Goal: Information Seeking & Learning: Learn about a topic

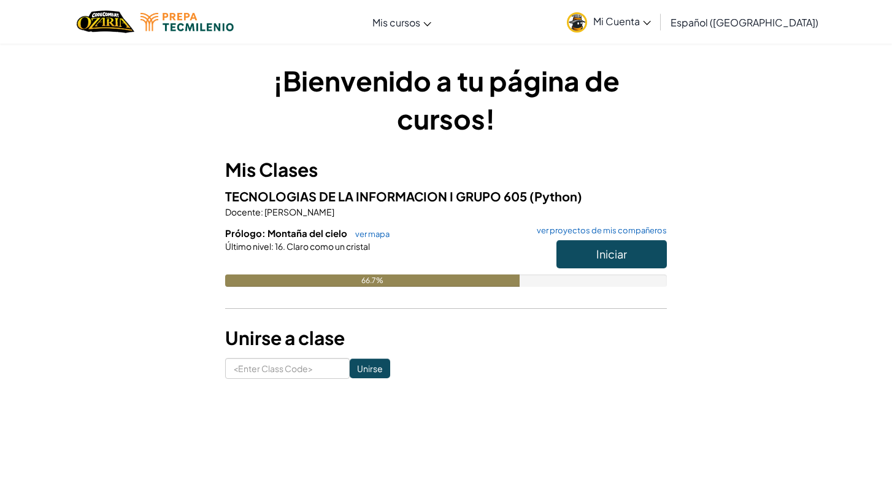
click at [588, 244] on button "Iniciar" at bounding box center [611, 254] width 110 height 28
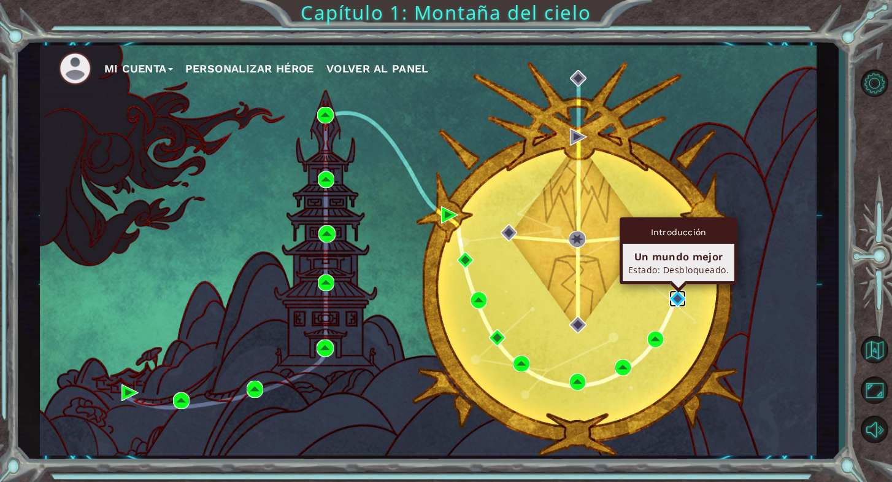
click at [677, 298] on img at bounding box center [677, 298] width 17 height 17
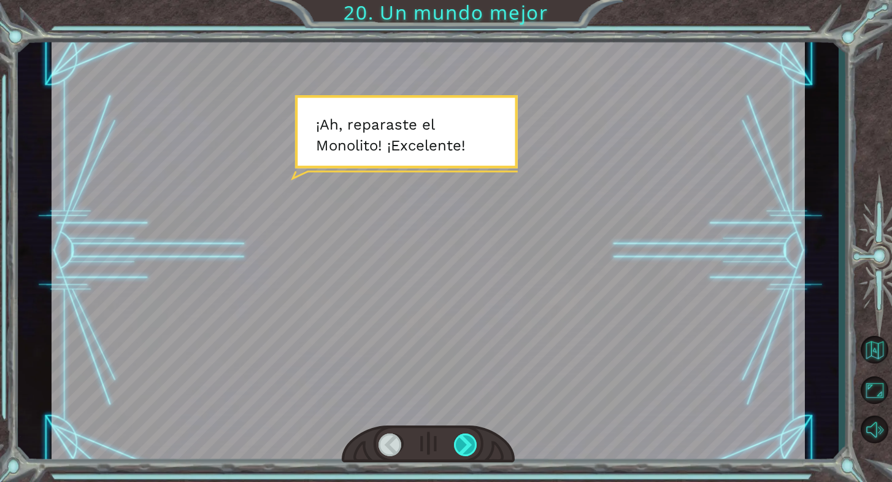
click at [467, 444] on div at bounding box center [466, 444] width 24 height 23
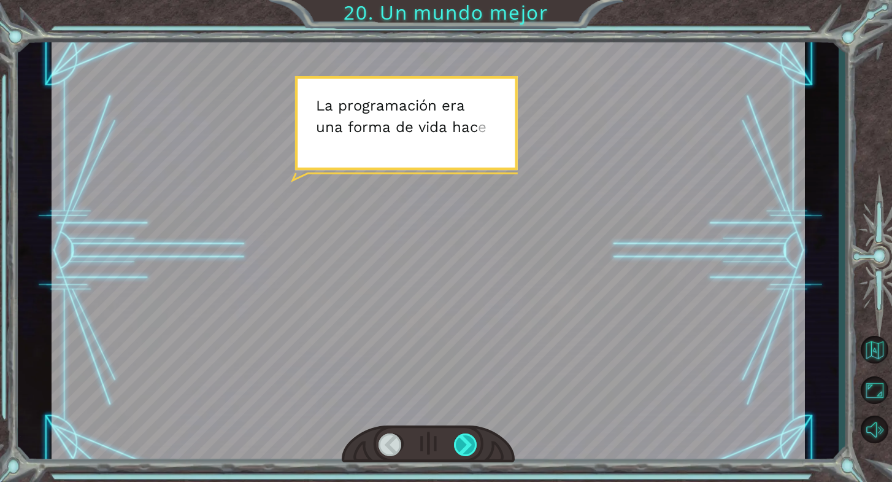
click at [467, 444] on div at bounding box center [466, 444] width 24 height 23
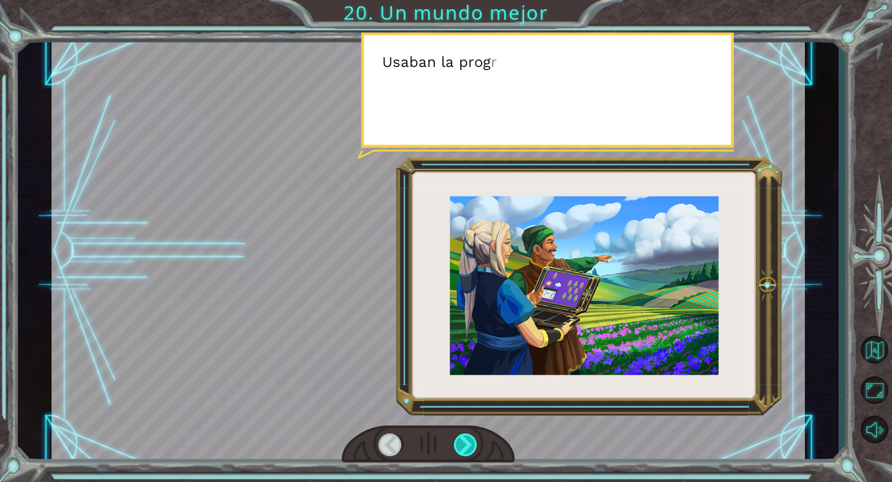
click at [467, 444] on div at bounding box center [466, 444] width 24 height 23
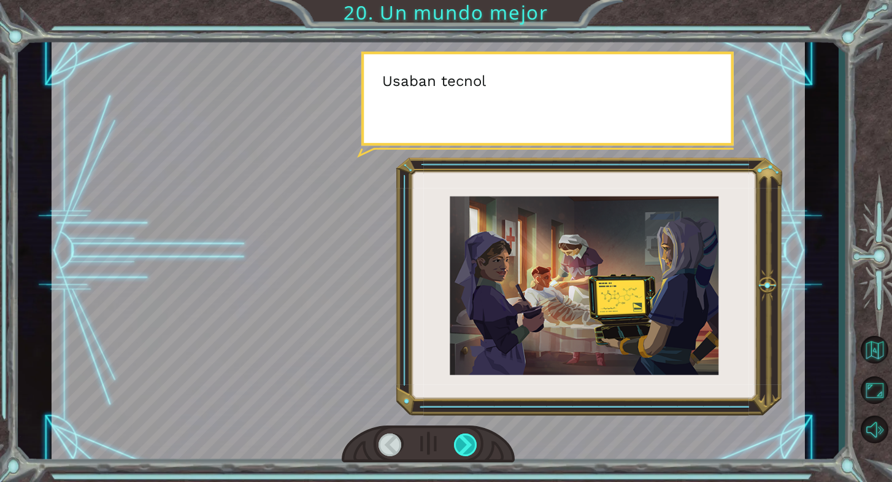
click at [467, 444] on div at bounding box center [466, 444] width 24 height 23
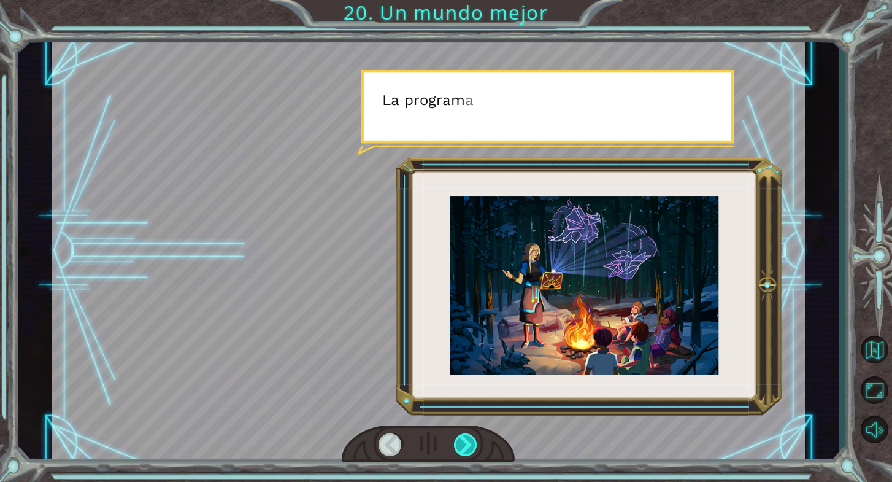
click at [467, 444] on div at bounding box center [466, 444] width 24 height 23
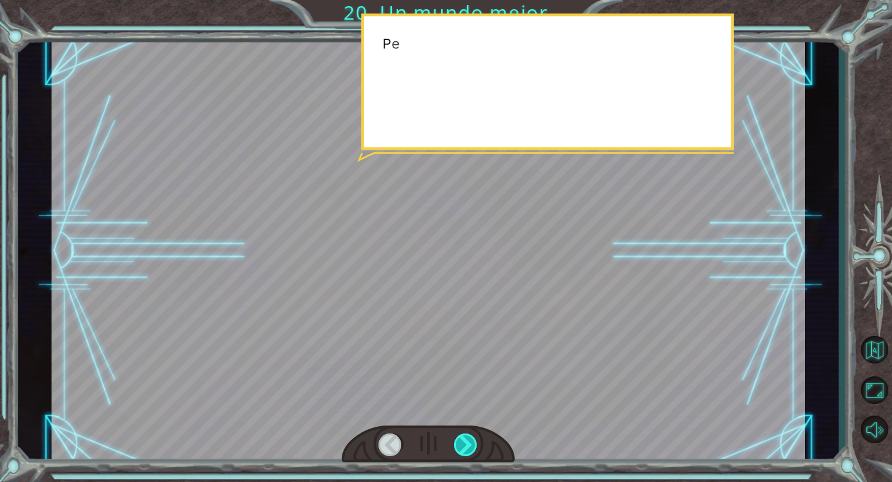
click at [467, 444] on div at bounding box center [466, 444] width 24 height 23
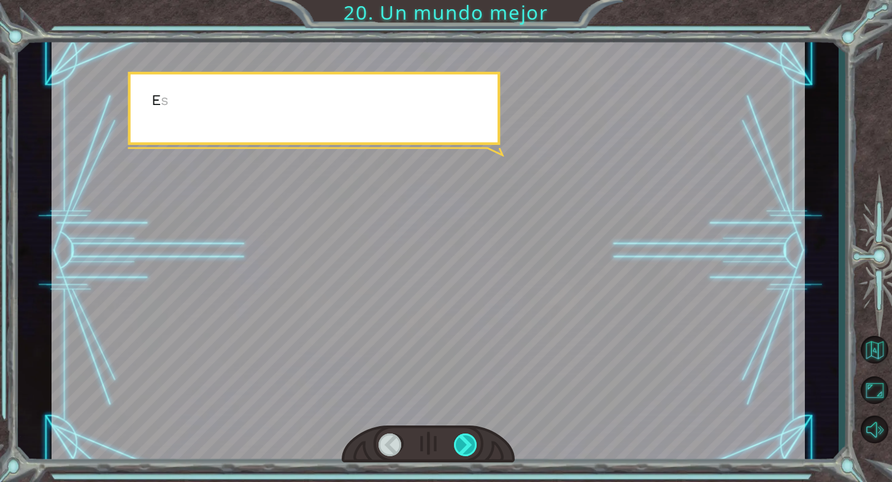
click at [467, 444] on div at bounding box center [466, 444] width 24 height 23
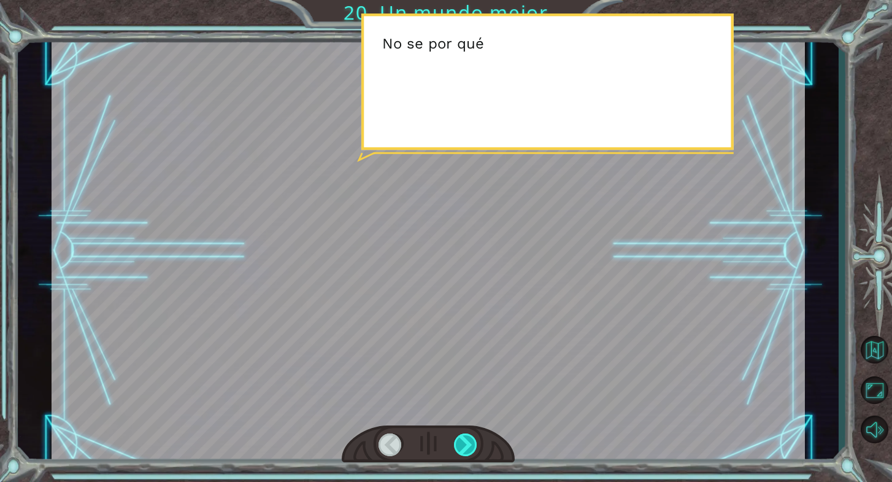
click at [467, 444] on div at bounding box center [466, 444] width 24 height 23
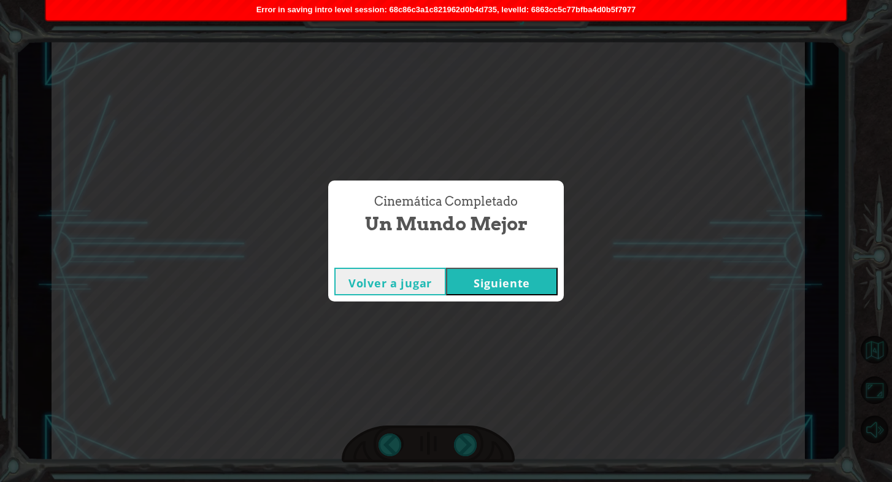
click at [494, 290] on button "Siguiente" at bounding box center [502, 281] width 112 height 28
